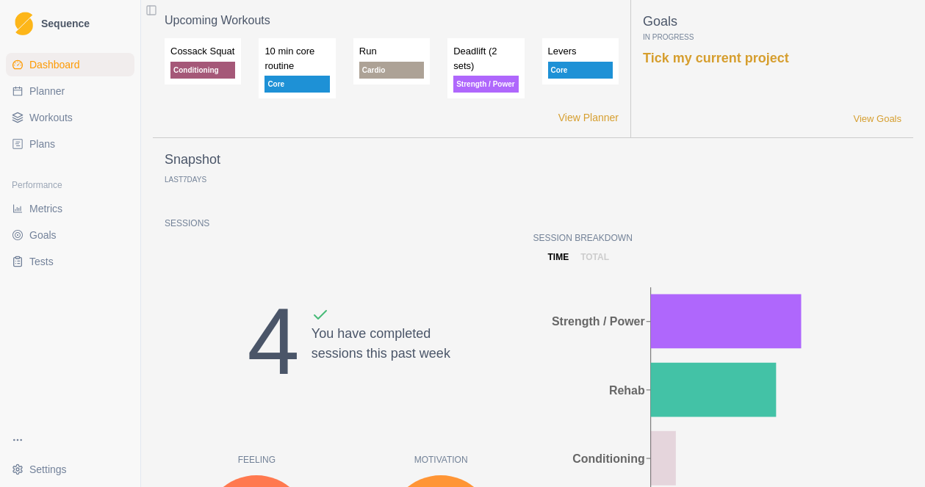
click at [51, 115] on span "Workouts" at bounding box center [50, 117] width 43 height 15
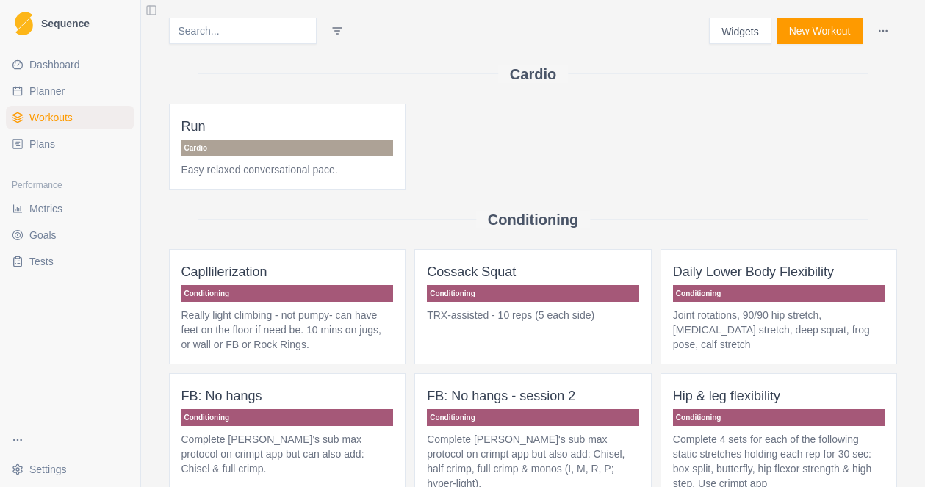
scroll to position [21, 0]
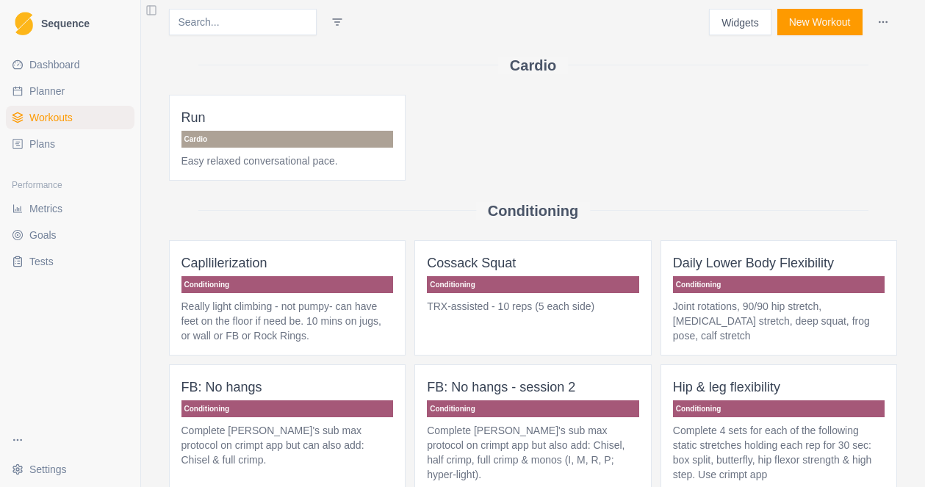
click at [499, 280] on p "Conditioning" at bounding box center [533, 284] width 212 height 17
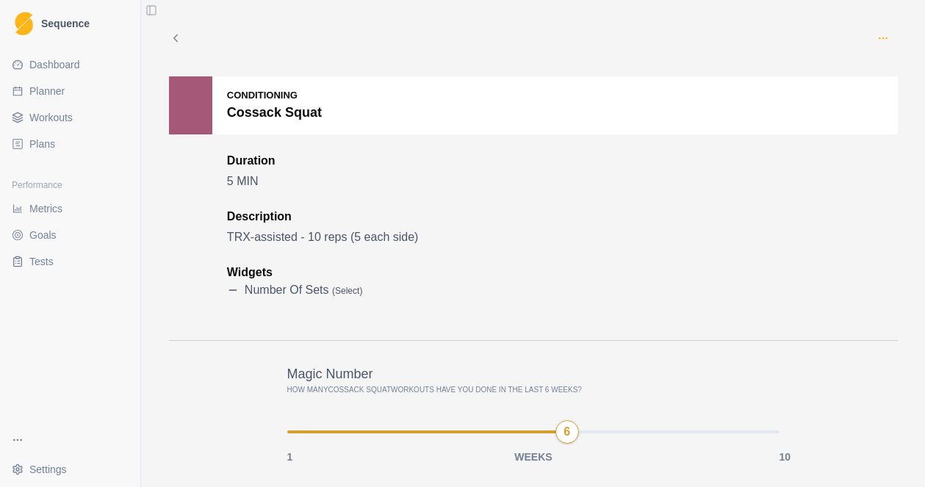
click at [882, 38] on circle "button" at bounding box center [882, 37] width 1 height 1
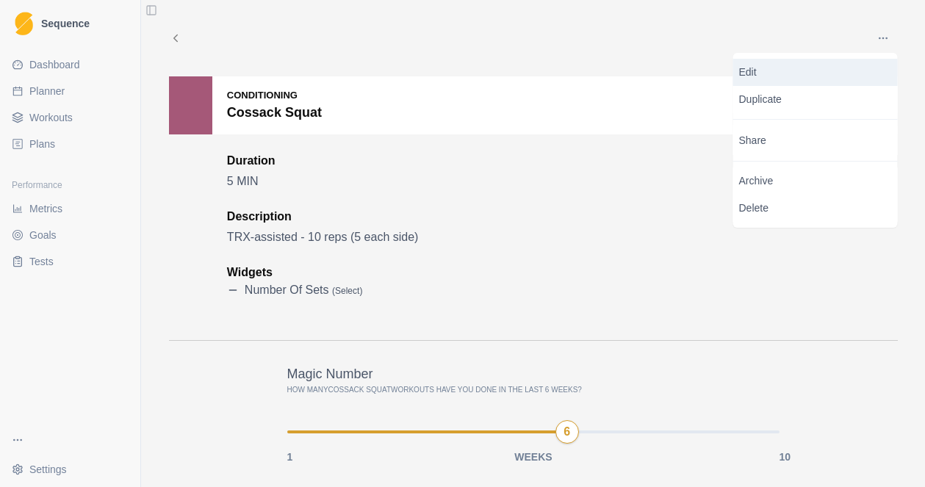
click at [779, 76] on p "Edit" at bounding box center [815, 72] width 153 height 15
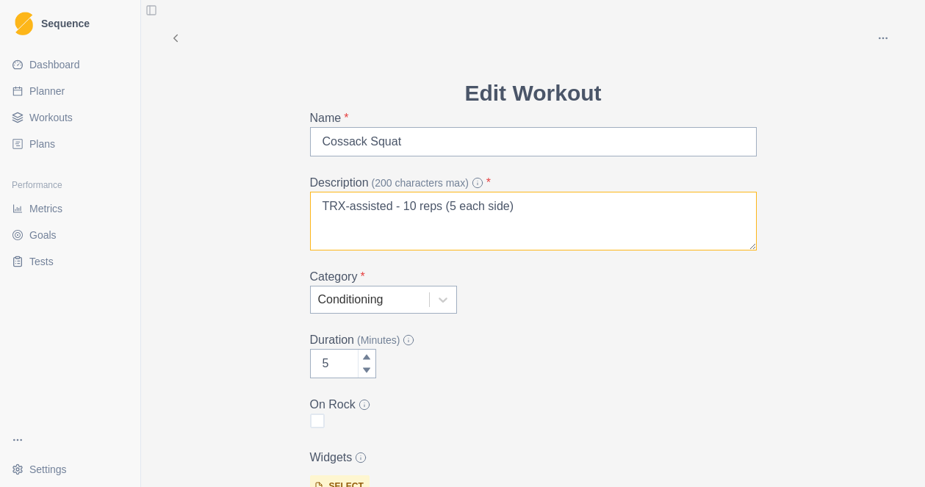
click at [523, 210] on textarea "TRX-assisted - 10 reps (5 each side)" at bounding box center [533, 221] width 447 height 59
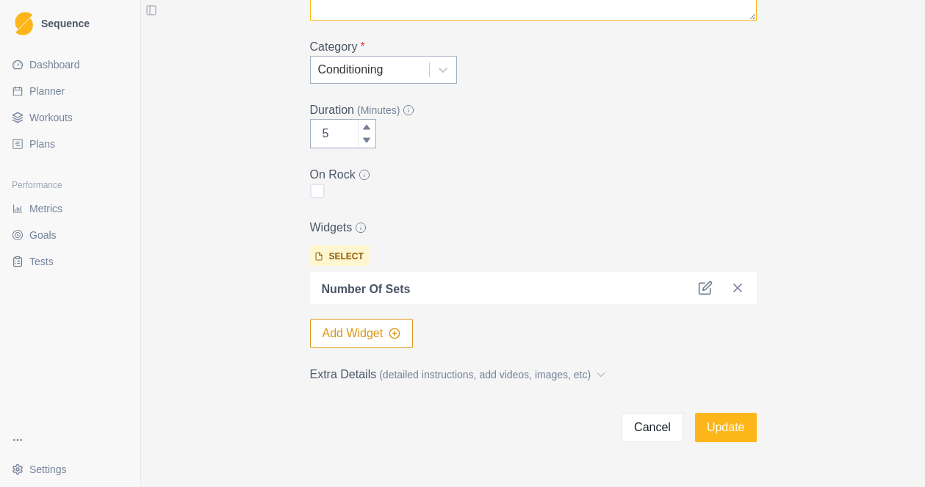
scroll to position [231, 0]
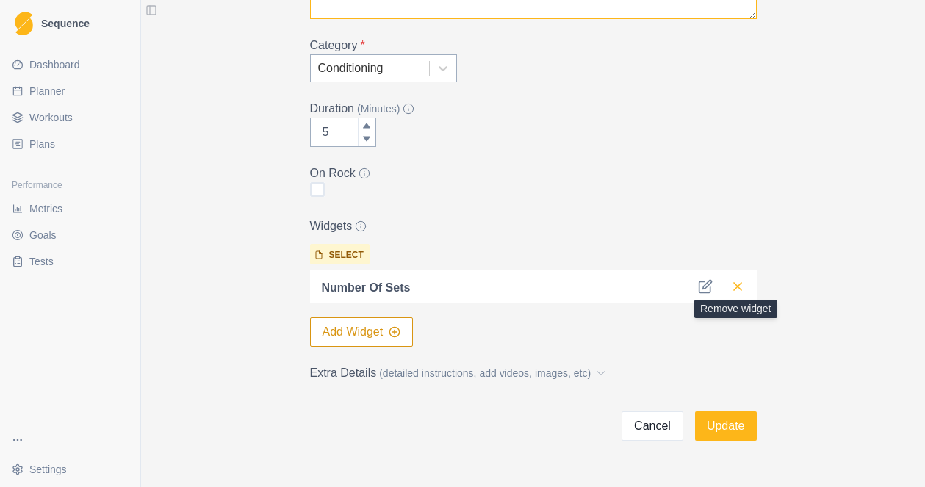
type textarea "TRX-assisted - 10 reps (5 each side) x 3 sets"
click at [737, 288] on icon at bounding box center [737, 286] width 15 height 15
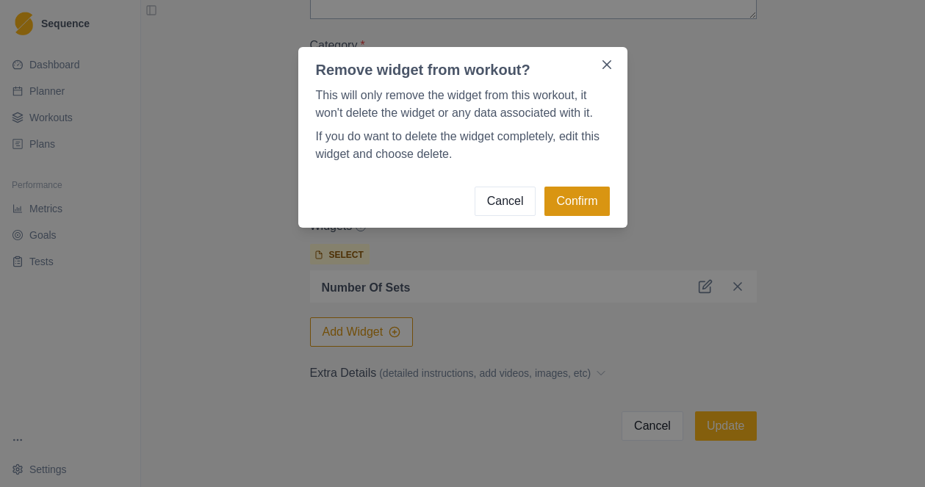
click at [575, 203] on button "Confirm" at bounding box center [576, 201] width 65 height 29
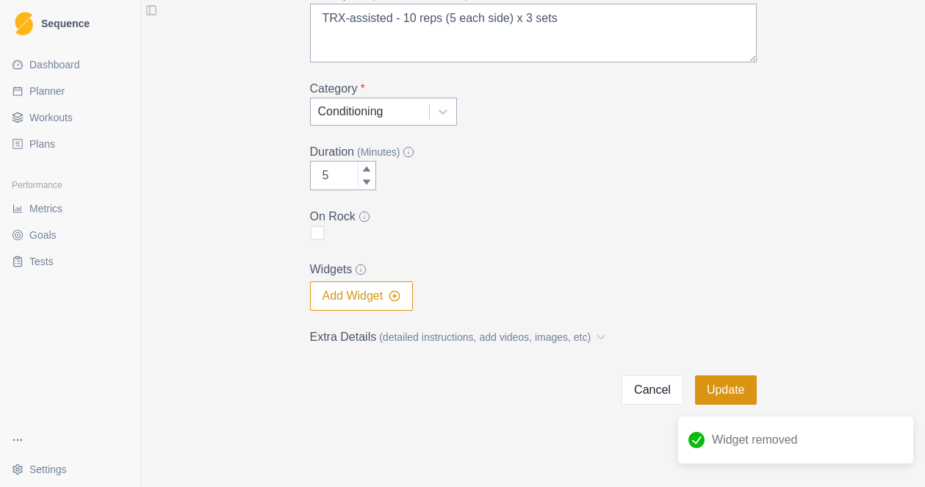
click at [737, 389] on button "Update" at bounding box center [726, 389] width 62 height 29
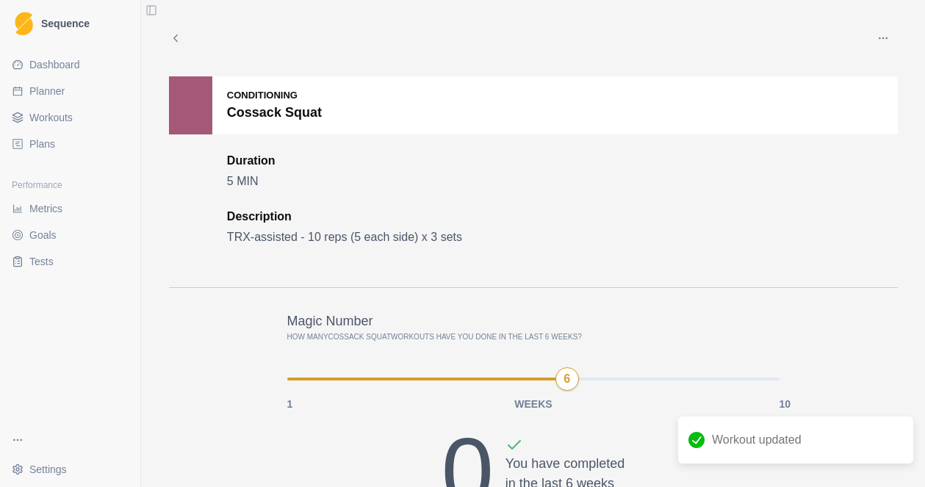
click at [46, 90] on span "Planner" at bounding box center [46, 91] width 35 height 15
select select "month"
